Goal: Information Seeking & Learning: Learn about a topic

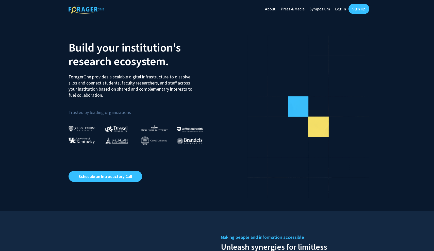
click at [343, 9] on link "Log In" at bounding box center [341, 9] width 16 height 18
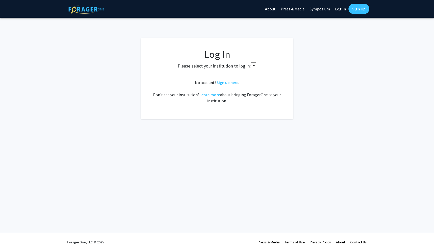
select select
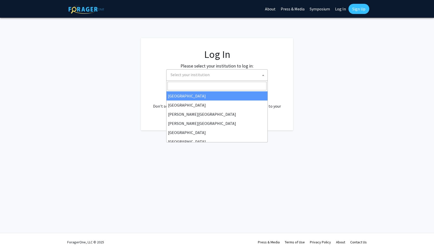
click at [210, 73] on span "Select your institution" at bounding box center [218, 75] width 99 height 10
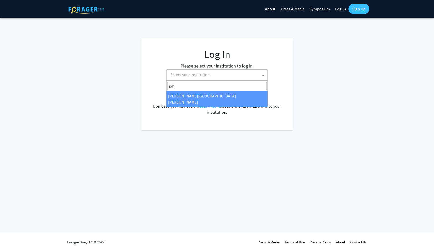
type input "joh"
select select "1"
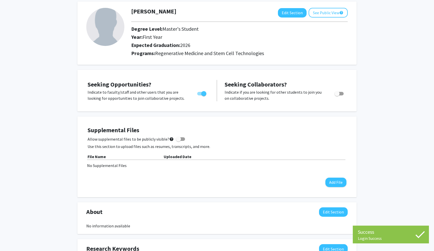
scroll to position [3, 0]
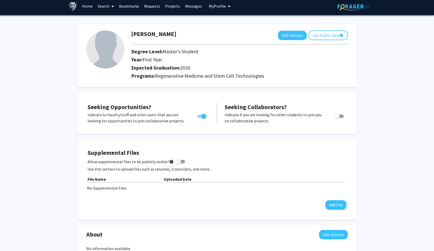
click at [101, 6] on link "Search" at bounding box center [105, 6] width 21 height 18
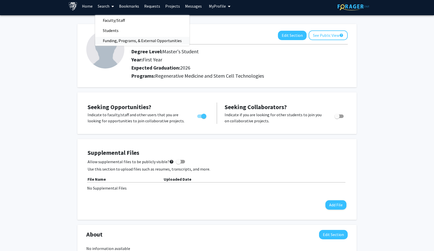
click at [117, 39] on span "Funding, Programs, & External Opportunities" at bounding box center [142, 41] width 94 height 10
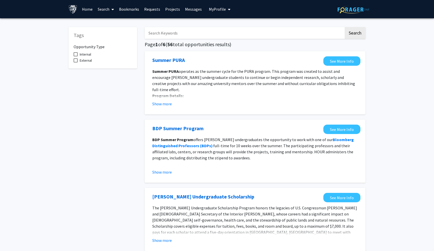
click at [192, 32] on input "Search Keywords" at bounding box center [244, 33] width 199 height 12
type input "graduate"
click at [355, 34] on button "Search" at bounding box center [355, 33] width 21 height 12
click at [149, 35] on input "graduate" at bounding box center [244, 33] width 199 height 12
drag, startPoint x: 169, startPoint y: 35, endPoint x: 141, endPoint y: 33, distance: 28.8
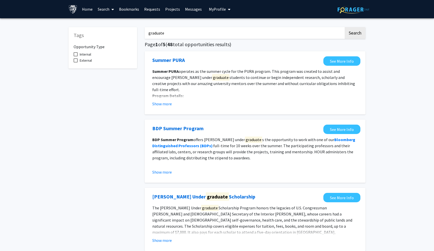
click at [355, 34] on button "Search" at bounding box center [355, 33] width 21 height 12
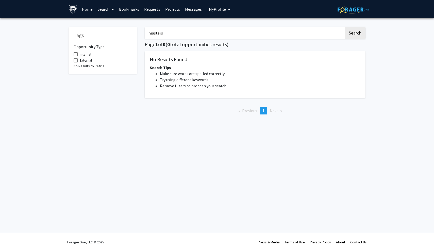
click at [355, 34] on button "Search" at bounding box center [355, 33] width 21 height 12
type input "m"
click at [220, 13] on button "My Profile" at bounding box center [220, 9] width 25 height 18
click at [230, 32] on span "View Profile" at bounding box center [240, 29] width 31 height 6
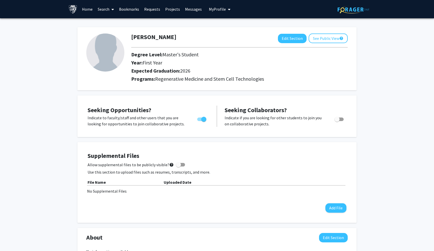
click at [152, 62] on span "First Year" at bounding box center [153, 62] width 20 height 6
click at [107, 12] on link "Search" at bounding box center [105, 9] width 21 height 18
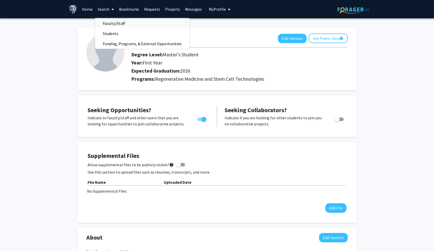
click at [117, 24] on span "Faculty/Staff" at bounding box center [113, 23] width 37 height 10
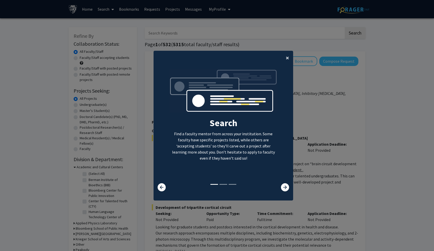
click at [284, 56] on button "×" at bounding box center [287, 58] width 11 height 14
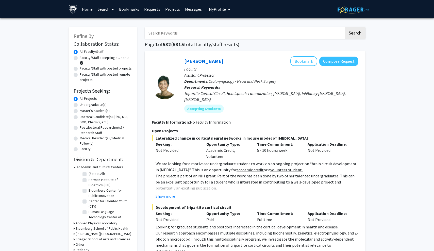
click at [80, 111] on label "Master's Student(s)" at bounding box center [95, 110] width 30 height 5
click at [80, 111] on input "Master's Student(s)" at bounding box center [81, 109] width 3 height 3
radio input "true"
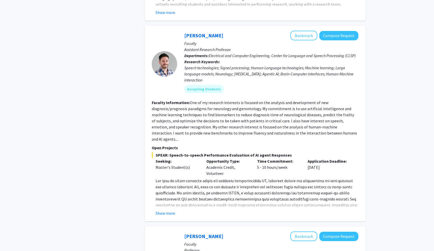
scroll to position [428, 0]
click at [170, 210] on button "Show more" at bounding box center [166, 213] width 20 height 6
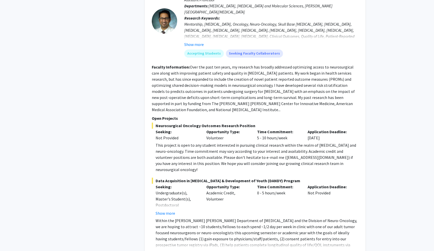
scroll to position [1771, 0]
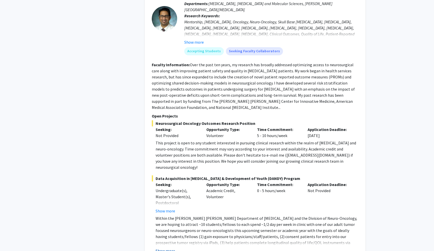
click at [167, 248] on button "Show more" at bounding box center [166, 251] width 20 height 6
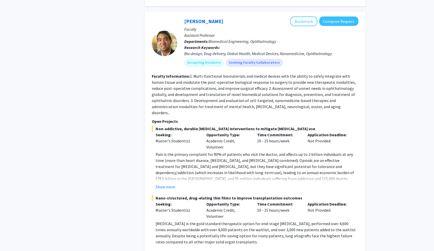
scroll to position [2087, 0]
